Goal: Information Seeking & Learning: Find specific fact

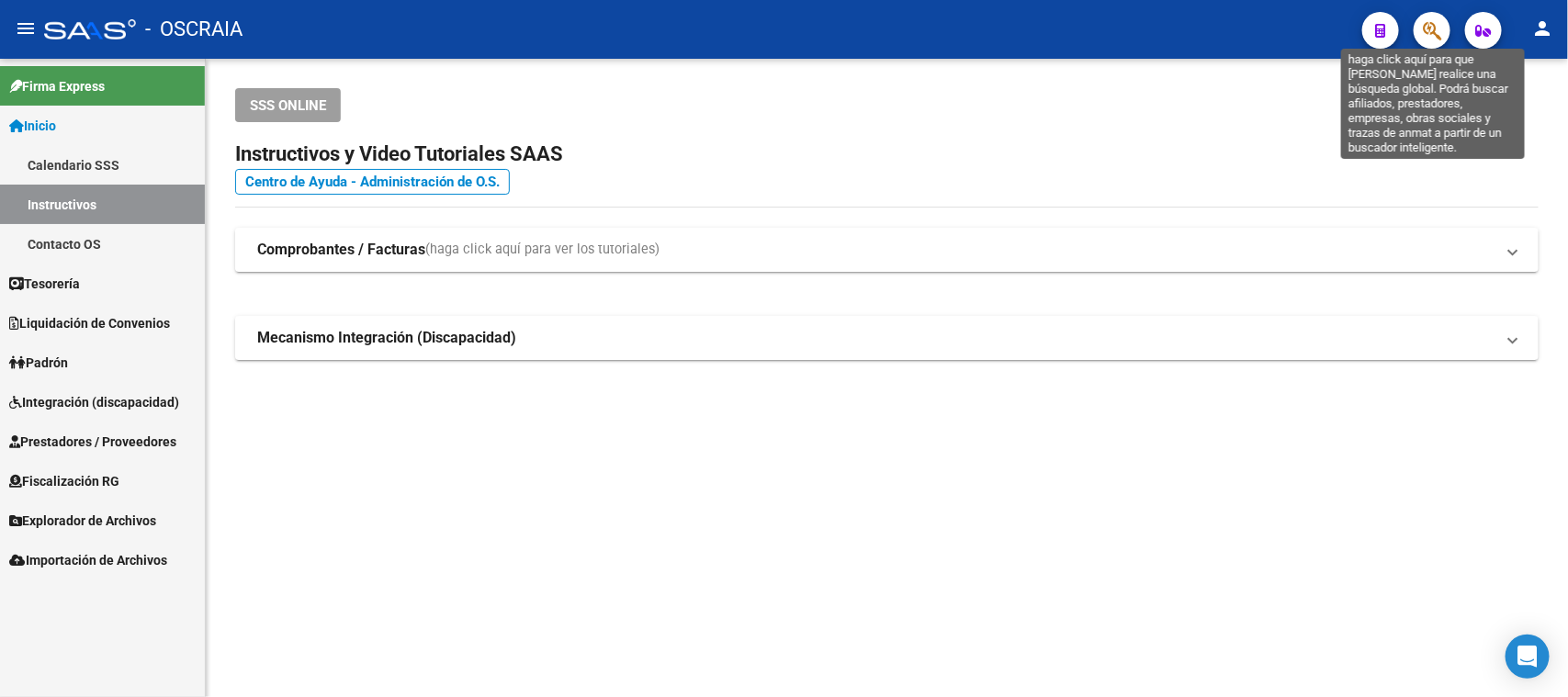
click at [1430, 32] on icon "button" at bounding box center [1432, 31] width 19 height 21
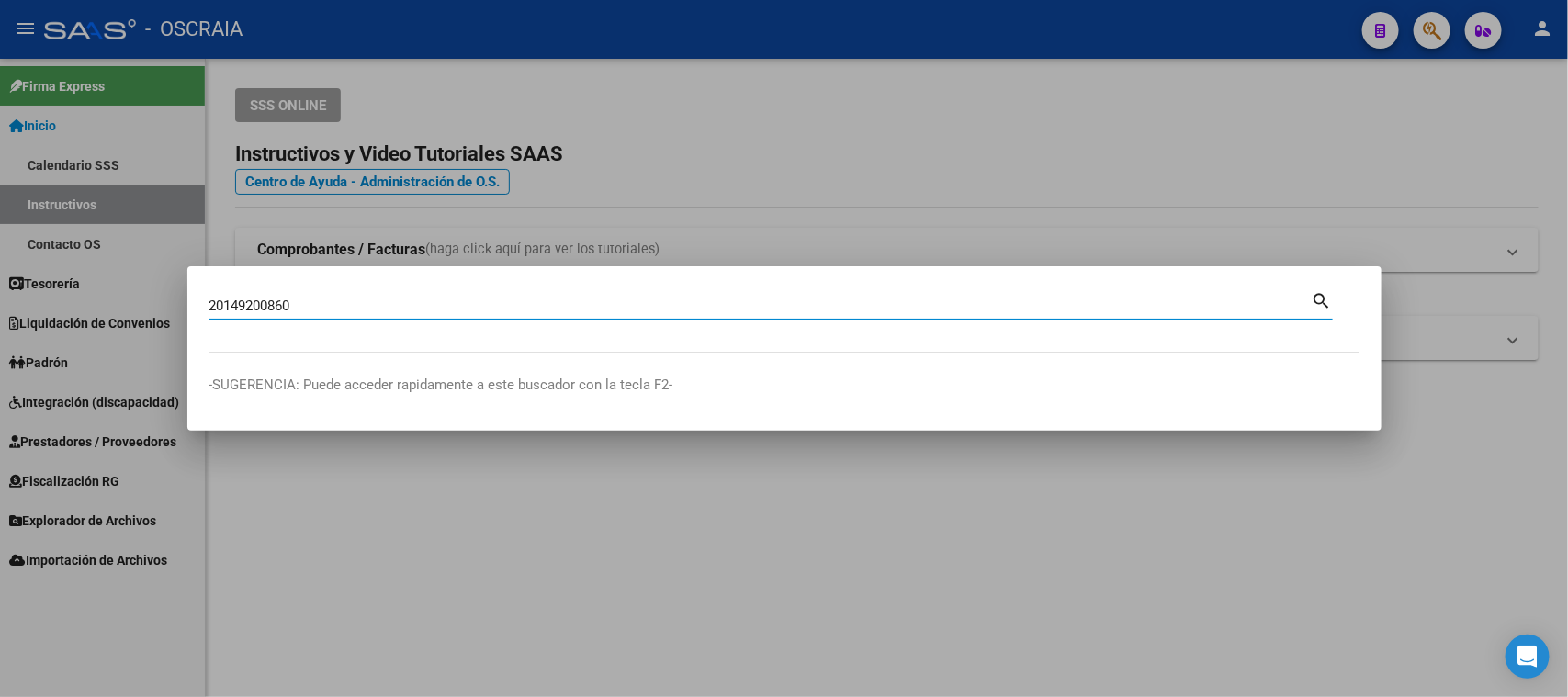
type input "20149200860"
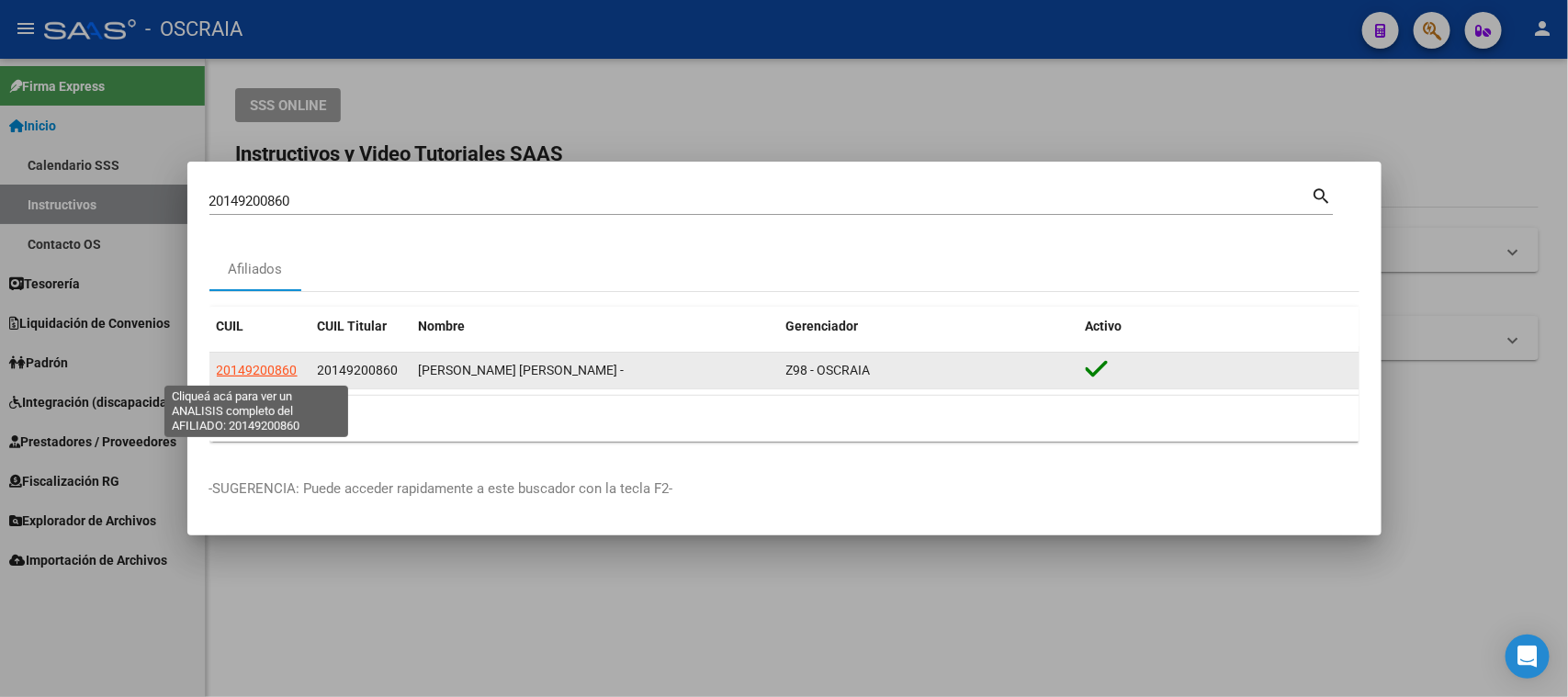
click at [238, 369] on span "20149200860" at bounding box center [256, 369] width 81 height 15
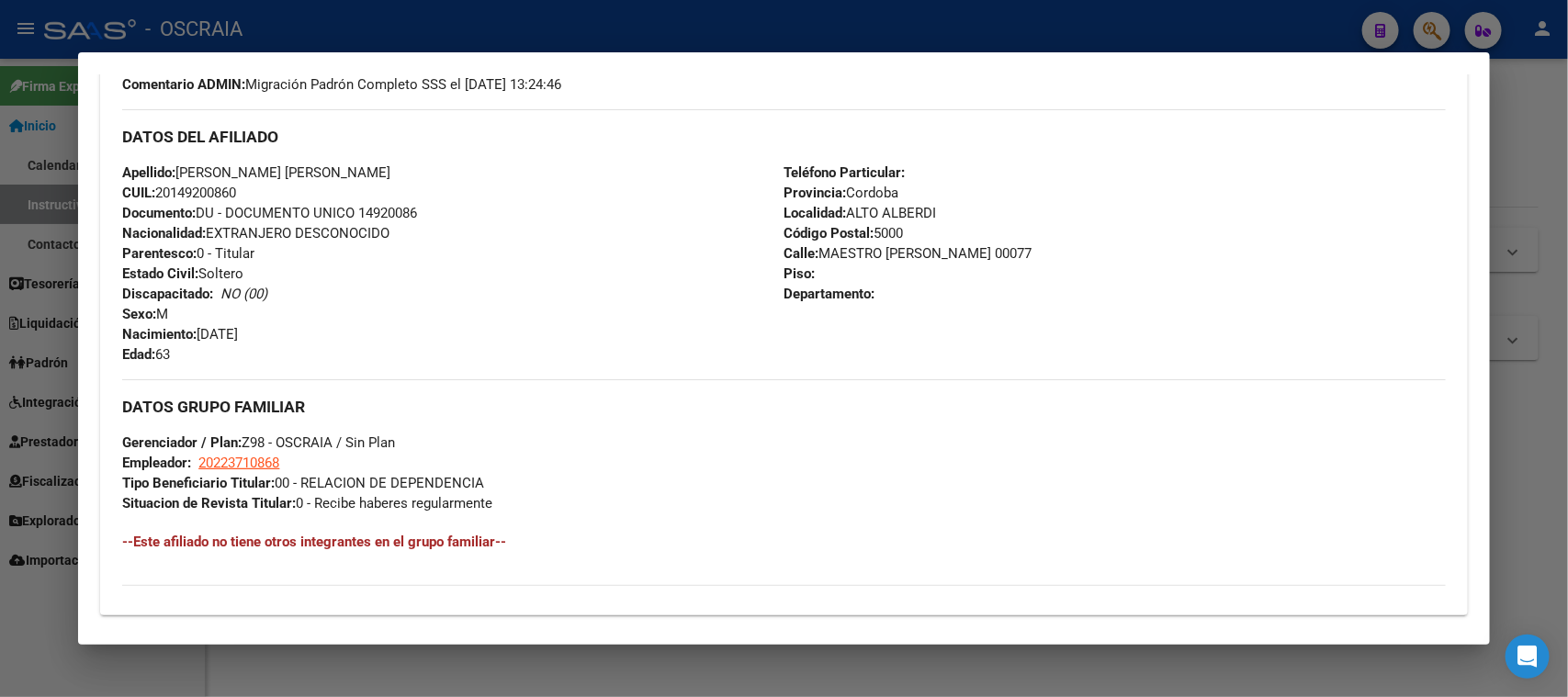
scroll to position [805, 0]
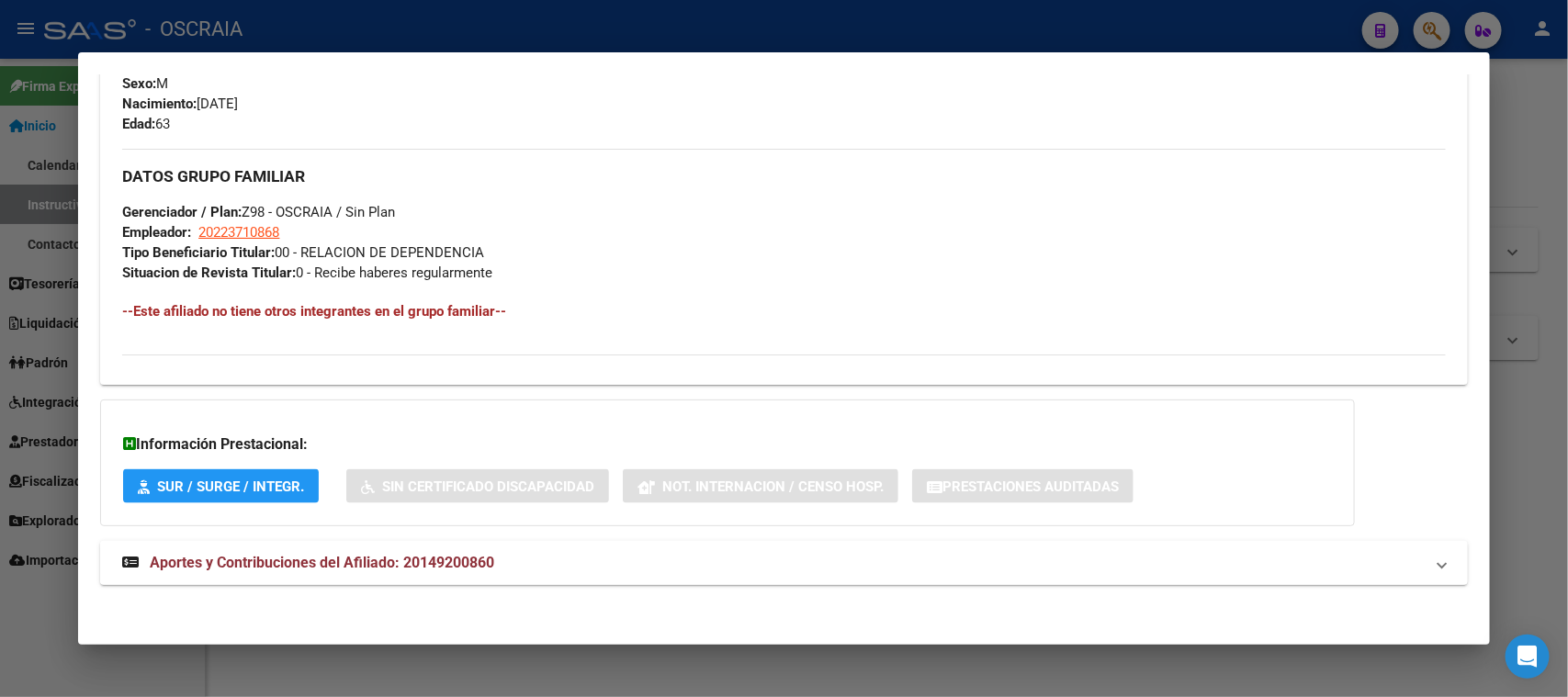
click at [422, 541] on mat-expansion-panel-header "Aportes y Contribuciones del Afiliado: 20149200860" at bounding box center [784, 562] width 1366 height 44
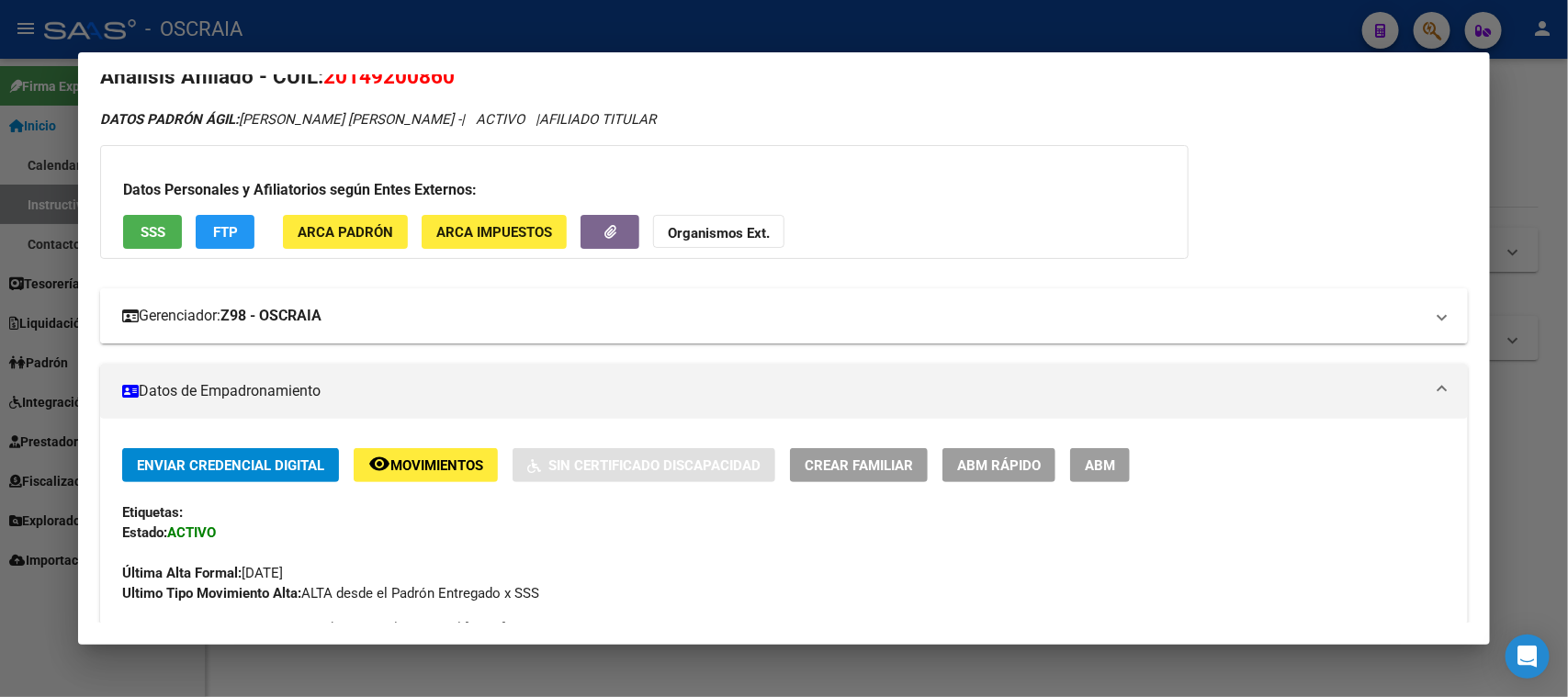
scroll to position [0, 0]
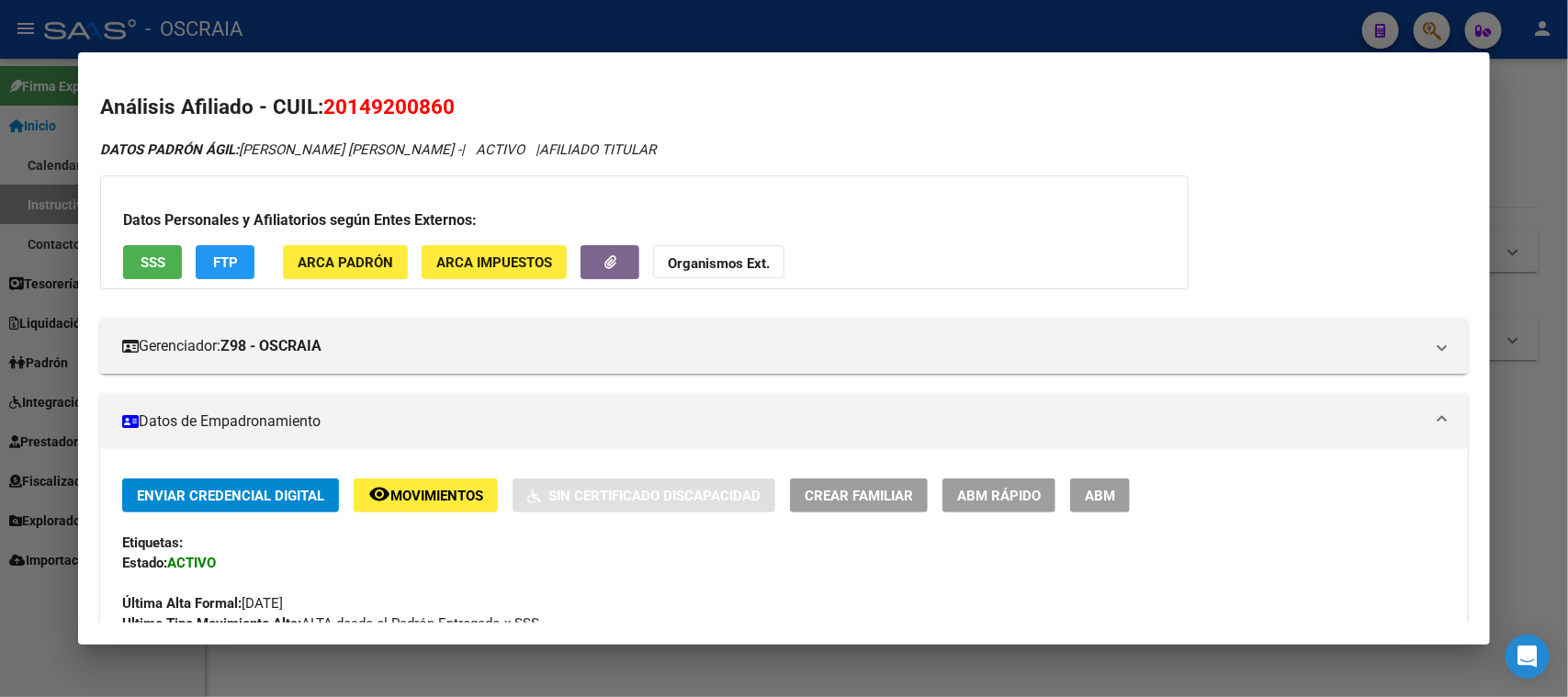
click at [142, 268] on span "SSS" at bounding box center [152, 262] width 24 height 17
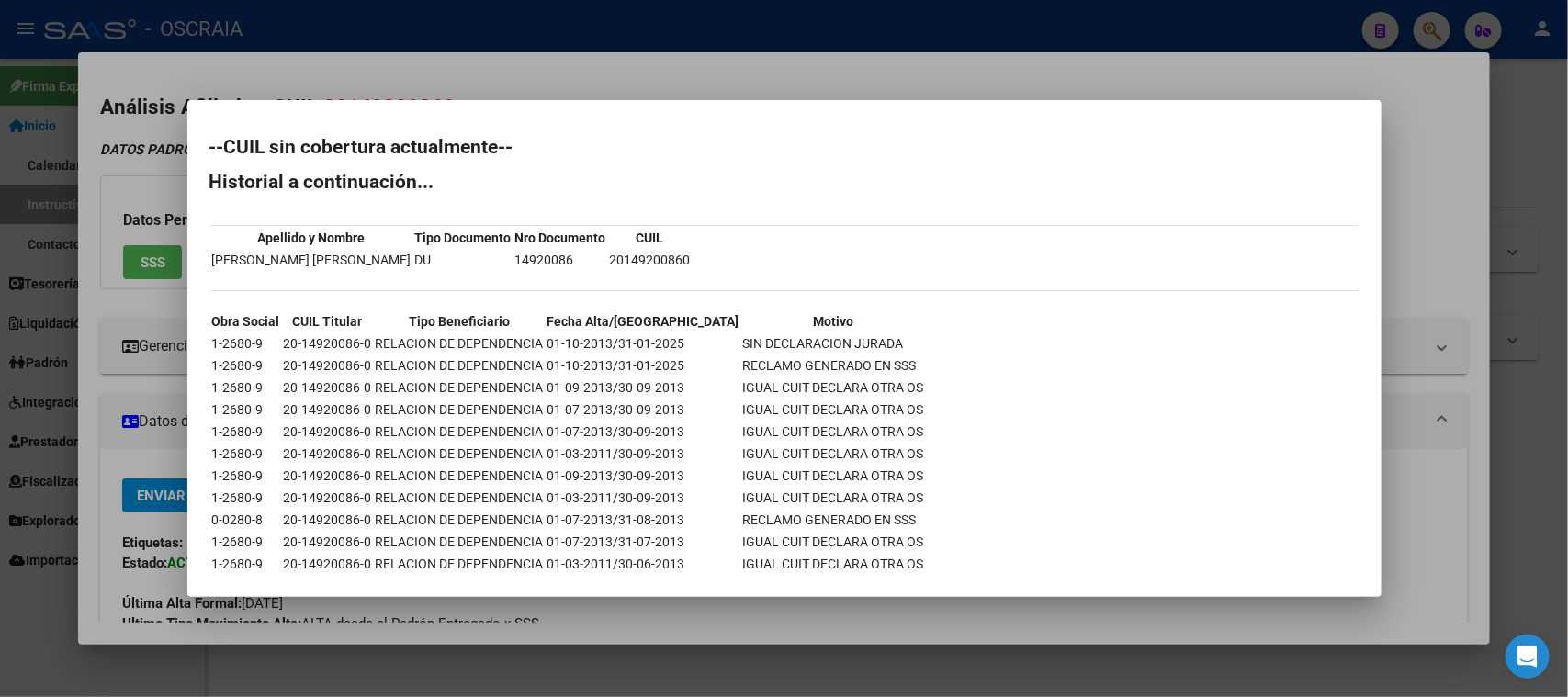
click at [604, 97] on div at bounding box center [784, 348] width 1568 height 697
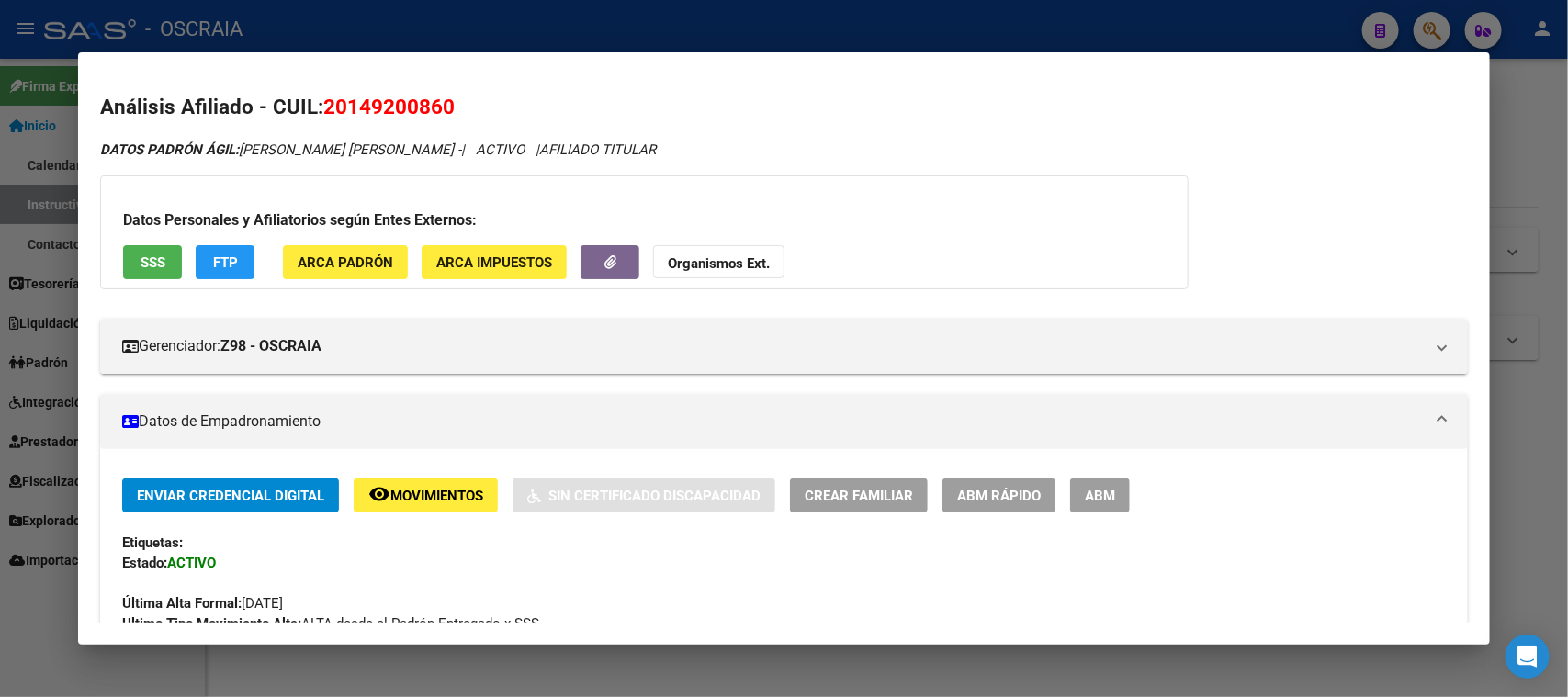
click at [375, 117] on span "20149200860" at bounding box center [389, 106] width 132 height 24
click at [380, 101] on span "20149200860" at bounding box center [389, 106] width 132 height 24
copy span "20149200860"
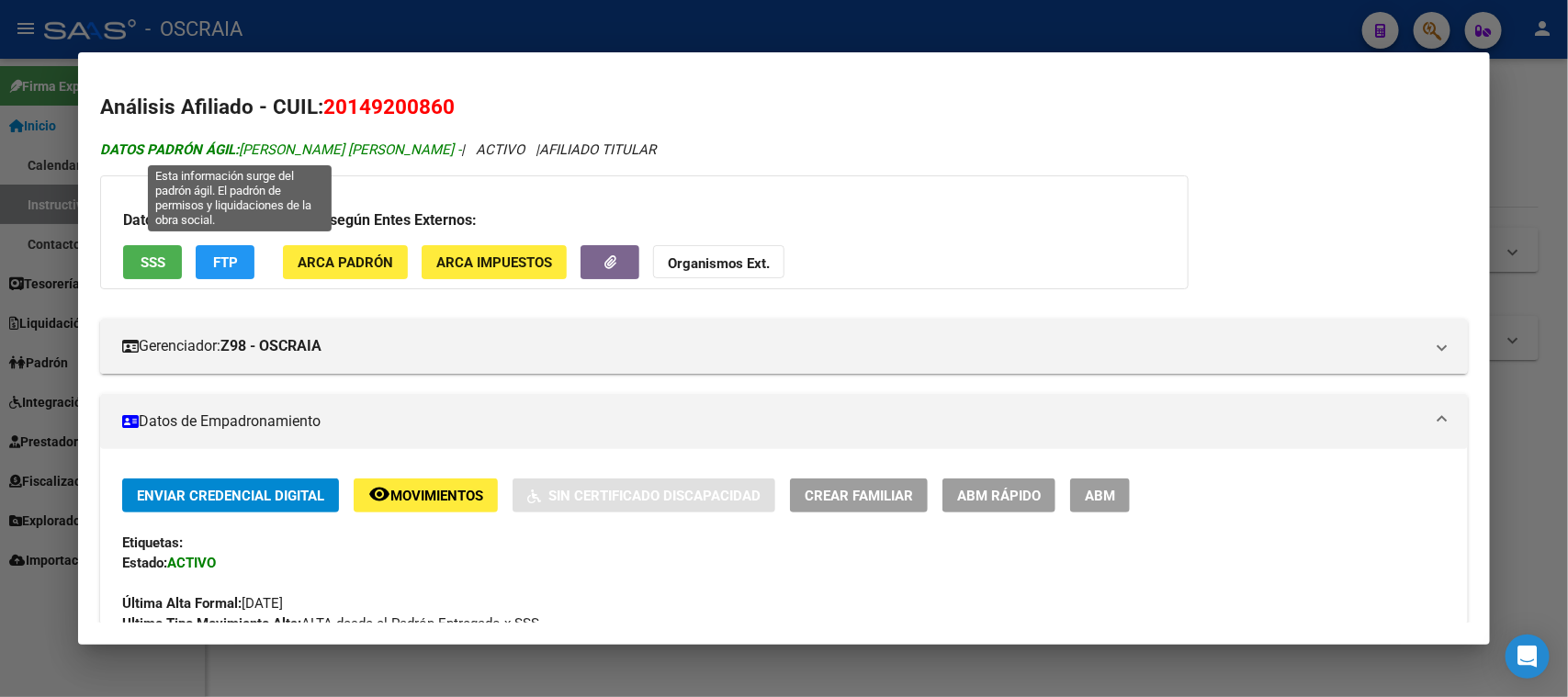
drag, startPoint x: 245, startPoint y: 143, endPoint x: 367, endPoint y: 143, distance: 122.0
click at [367, 143] on span "DATOS PADRÓN ÁGIL: [PERSON_NAME] [PERSON_NAME] -" at bounding box center [281, 149] width 361 height 17
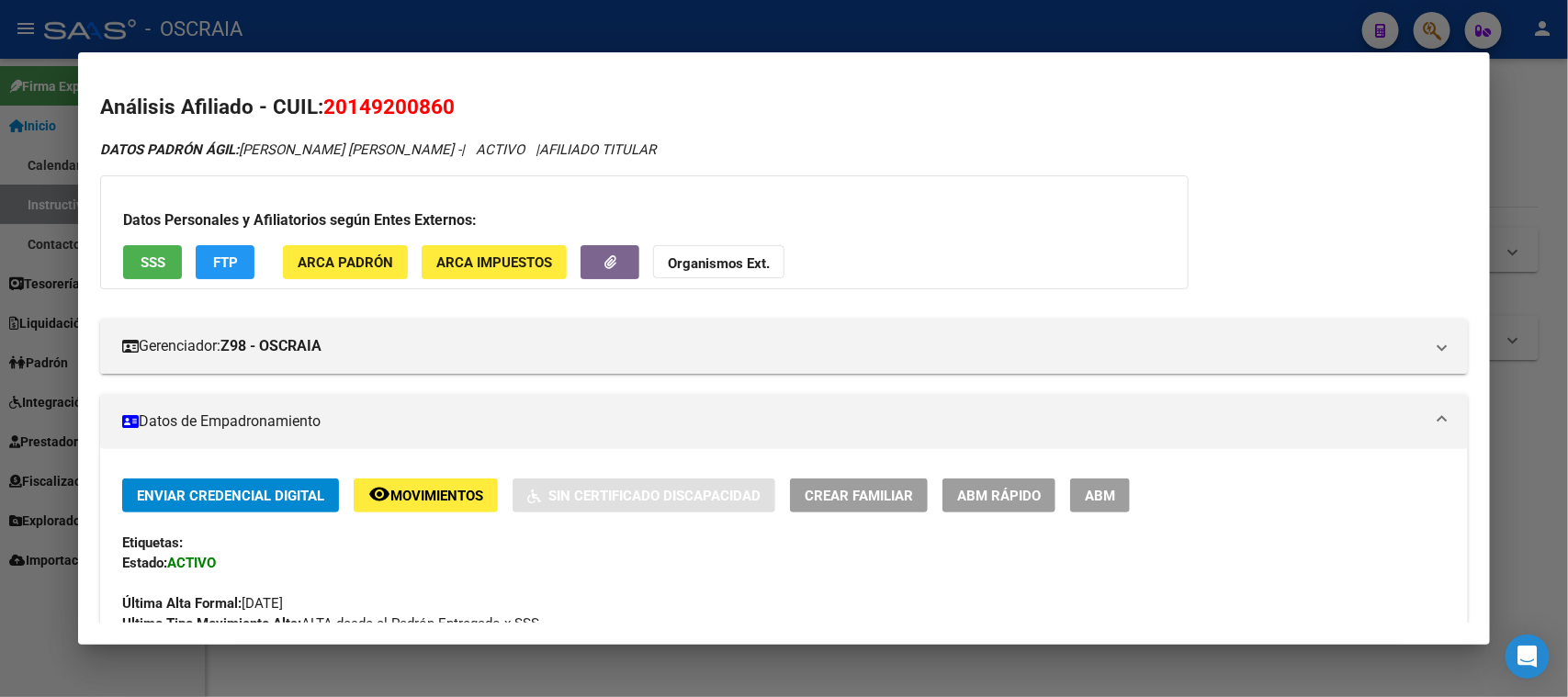
copy span "[PERSON_NAME] [PERSON_NAME]"
